Goal: Task Accomplishment & Management: Complete application form

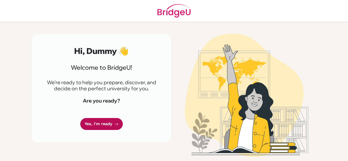
click at [102, 126] on link "Yes, I'm ready" at bounding box center [101, 124] width 43 height 12
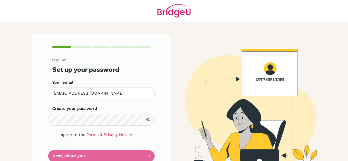
scroll to position [17, 0]
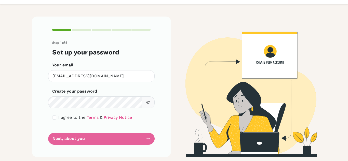
click at [81, 89] on label "Create your password" at bounding box center [74, 91] width 45 height 6
click at [149, 121] on div "Step 1 of 5 Set up your password Your email [EMAIL_ADDRESS][DOMAIN_NAME] Invali…" at bounding box center [101, 87] width 139 height 140
click at [83, 139] on form "Step 1 of 5 Set up your password Your email [EMAIL_ADDRESS][DOMAIN_NAME] Invali…" at bounding box center [101, 93] width 98 height 104
click at [145, 138] on form "Step 1 of 5 Set up your password Your email gmcnaught@gmail.com Invalid email C…" at bounding box center [101, 93] width 98 height 104
click at [148, 103] on icon "button" at bounding box center [149, 103] width 2 height 2
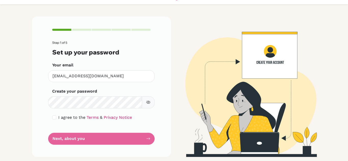
click at [114, 136] on form "Step 1 of 5 Set up your password Your email gmcnaught@gmail.com Invalid email C…" at bounding box center [101, 93] width 98 height 104
click at [72, 139] on form "Step 1 of 5 Set up your password Your email gmcnaught@gmail.com Invalid email C…" at bounding box center [101, 93] width 98 height 104
click at [148, 139] on form "Step 1 of 5 Set up your password Your email gmcnaught@gmail.com Invalid email C…" at bounding box center [101, 93] width 98 height 104
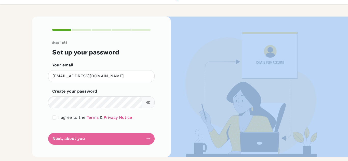
click at [148, 139] on form "Step 1 of 5 Set up your password Your email gmcnaught@gmail.com Invalid email C…" at bounding box center [101, 93] width 98 height 104
click at [245, 62] on img at bounding box center [246, 87] width 291 height 140
click at [268, 62] on img at bounding box center [246, 87] width 291 height 140
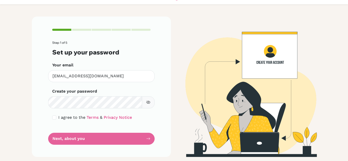
click at [154, 68] on div "Step 1 of 5 Set up your password Your email gmcnaught@gmail.com Invalid email C…" at bounding box center [101, 87] width 139 height 140
click at [270, 57] on img at bounding box center [246, 87] width 291 height 140
click at [61, 139] on form "Step 1 of 5 Set up your password Your email gmcnaught@gmail.com Invalid email C…" at bounding box center [101, 93] width 98 height 104
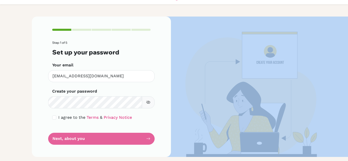
click at [61, 139] on form "Step 1 of 5 Set up your password Your email gmcnaught@gmail.com Invalid email C…" at bounding box center [101, 93] width 98 height 104
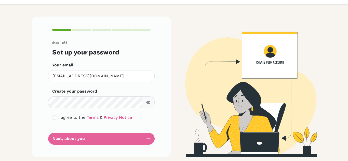
click at [54, 124] on form "Step 1 of 5 Set up your password Your email gmcnaught@gmail.com Invalid email C…" at bounding box center [101, 93] width 98 height 104
click at [130, 117] on div "I agree to the Terms & Privacy Notice" at bounding box center [101, 118] width 98 height 6
click at [146, 117] on div "I agree to the Terms & Privacy Notice" at bounding box center [101, 118] width 98 height 6
click at [128, 115] on div "I agree to the Terms & Privacy Notice" at bounding box center [101, 118] width 98 height 6
click at [53, 116] on input "checkbox" at bounding box center [54, 118] width 4 height 4
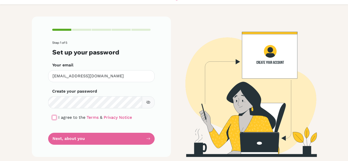
checkbox input "true"
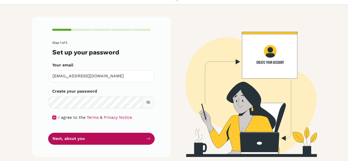
click at [81, 141] on button "Next, about you" at bounding box center [101, 139] width 107 height 12
click at [80, 139] on button "Next, about you" at bounding box center [101, 139] width 107 height 12
